Goal: Find contact information: Find contact information

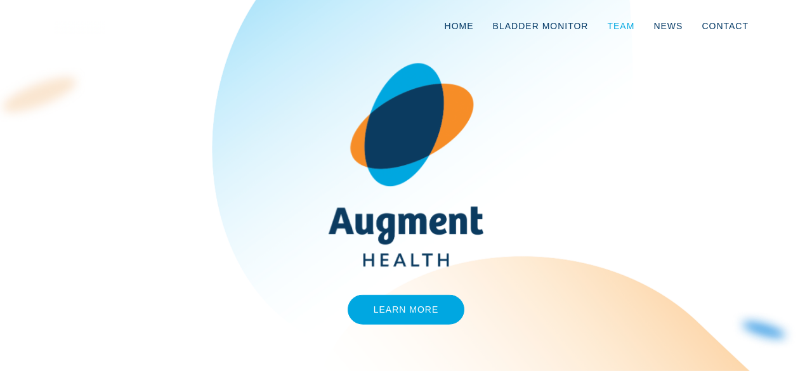
click at [627, 25] on link "Team" at bounding box center [621, 26] width 46 height 42
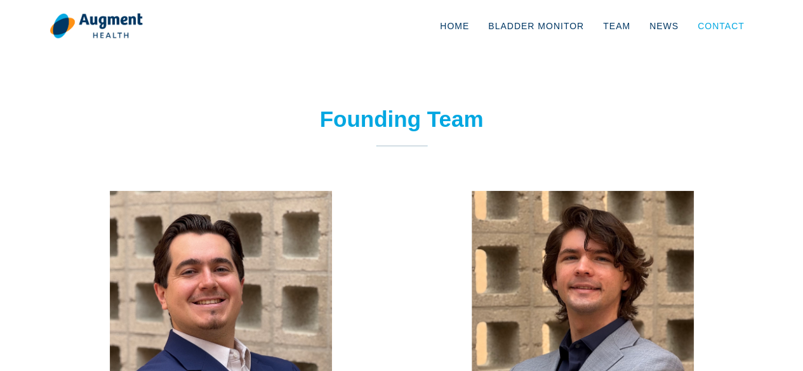
click at [724, 28] on link "Contact" at bounding box center [721, 26] width 66 height 42
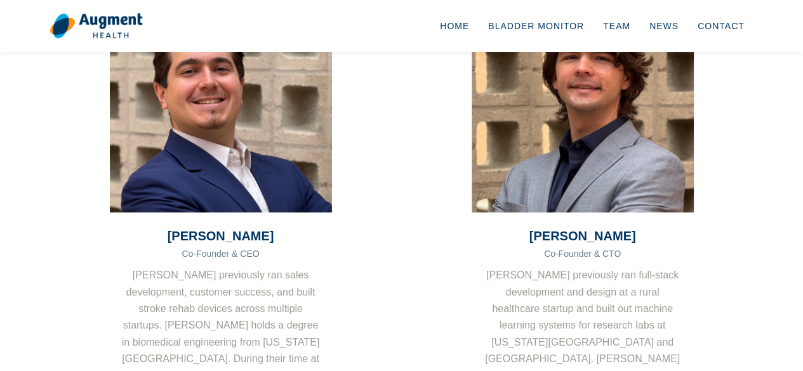
scroll to position [200, 0]
